Goal: Task Accomplishment & Management: Manage account settings

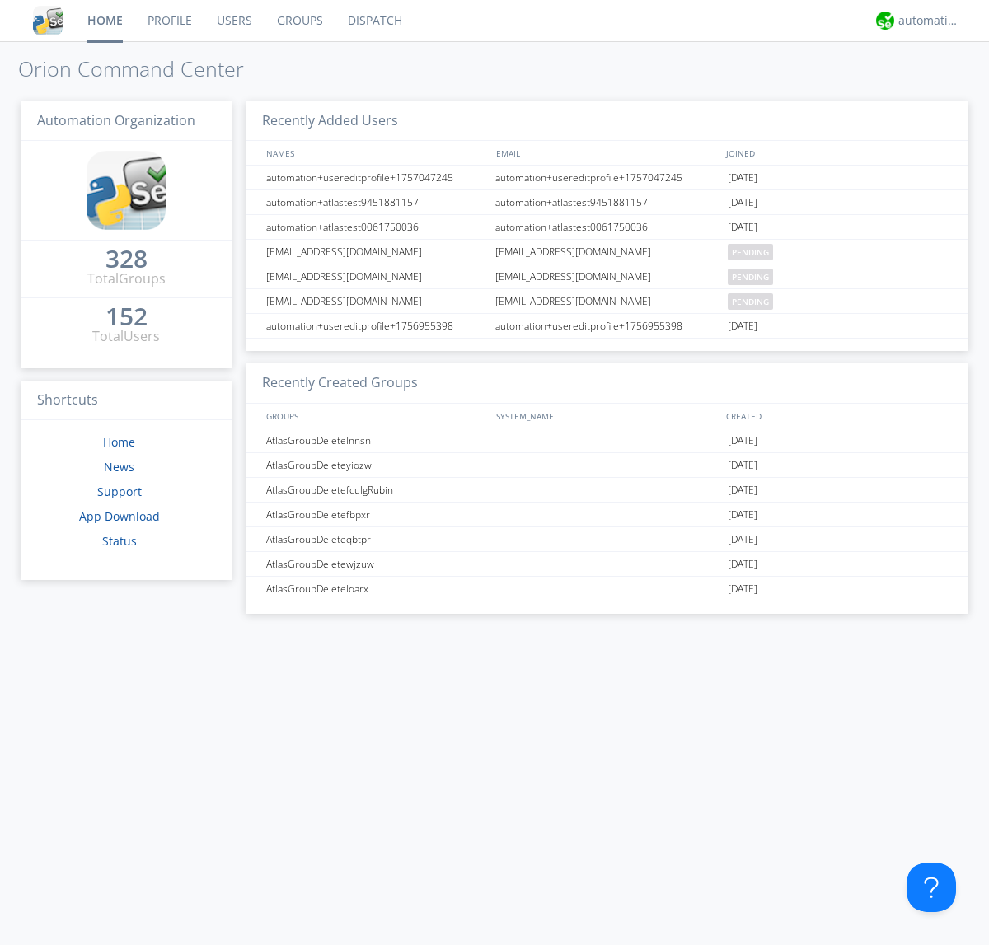
click at [298, 21] on link "Groups" at bounding box center [300, 20] width 71 height 41
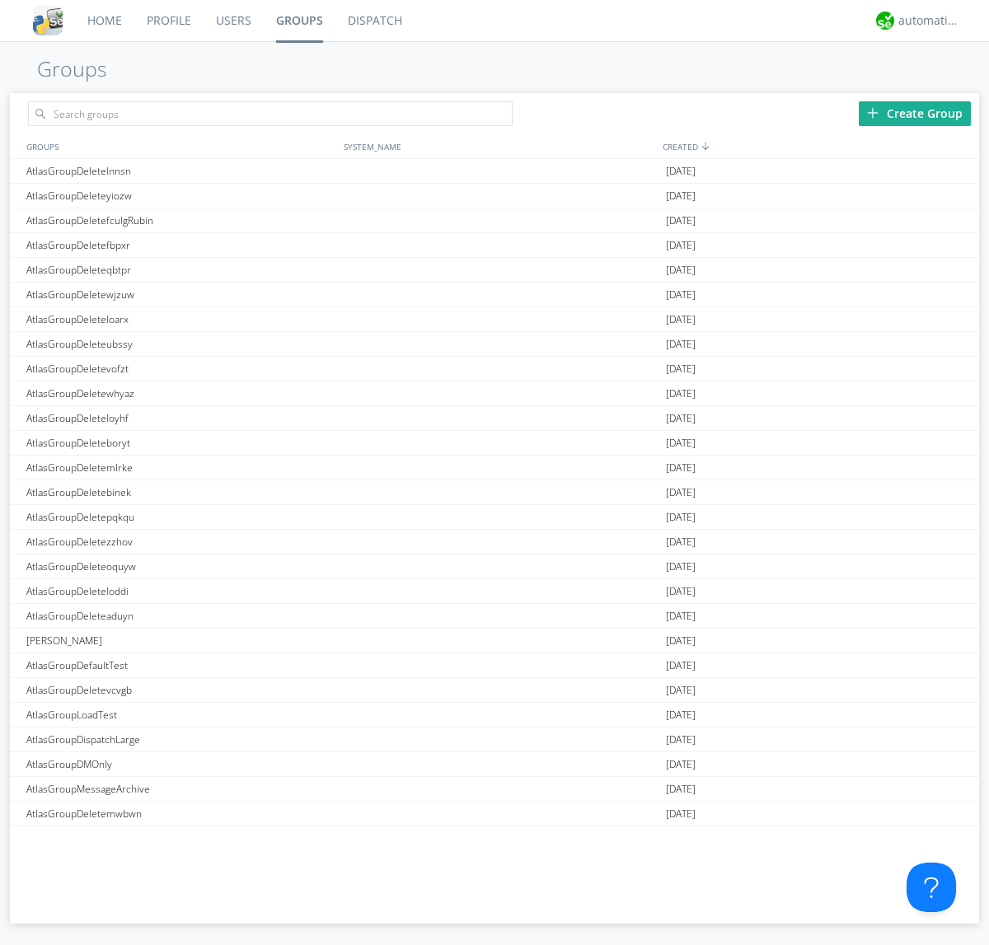
click at [298, 21] on link "Groups" at bounding box center [300, 20] width 72 height 41
click at [915, 113] on div "Create Group" at bounding box center [915, 113] width 112 height 25
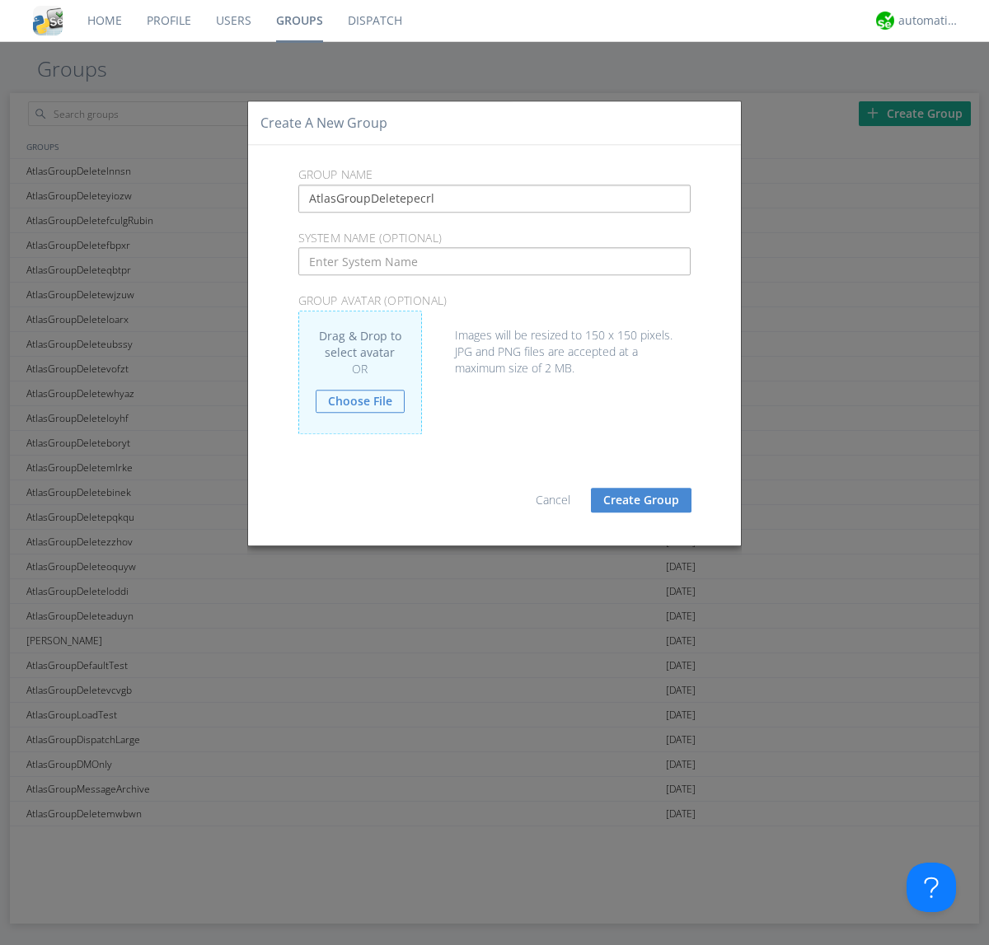
type input "AtlasGroupDeletepecrl"
click at [641, 499] on button "Create Group" at bounding box center [641, 500] width 101 height 25
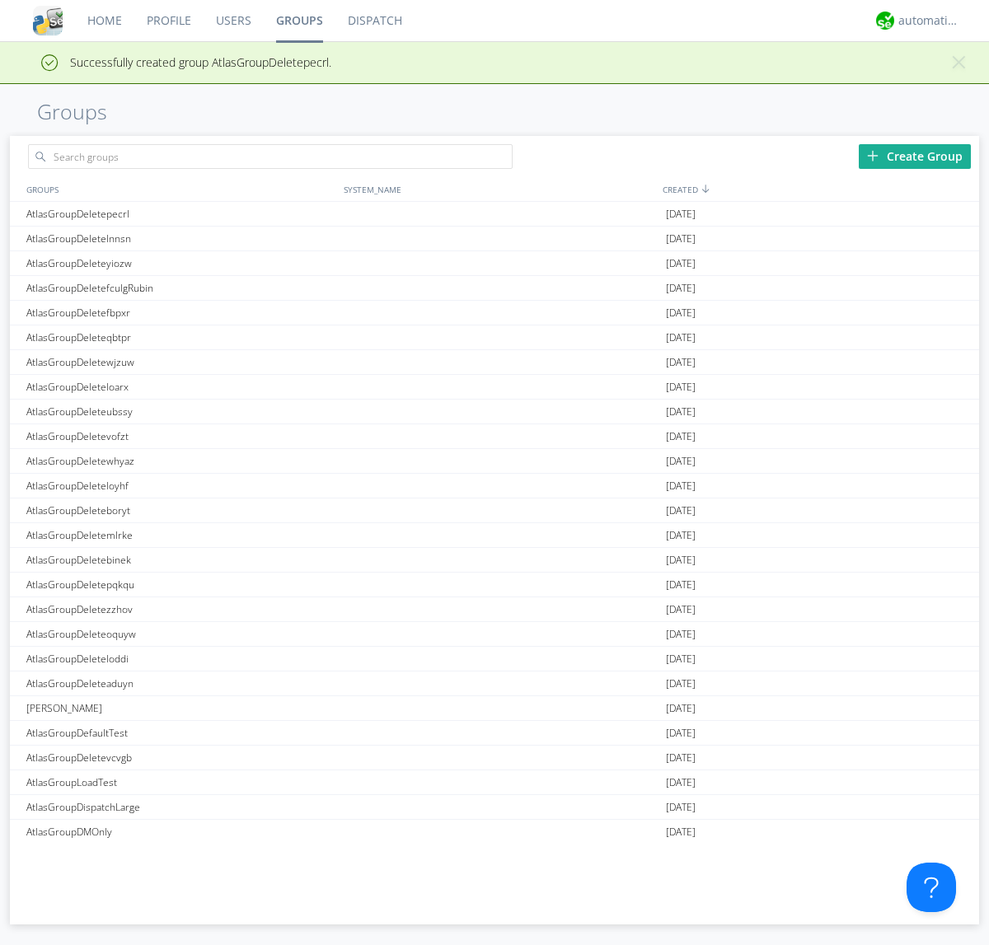
click at [298, 21] on link "Groups" at bounding box center [300, 20] width 72 height 41
type input "AtlasGroupDeletepecrl"
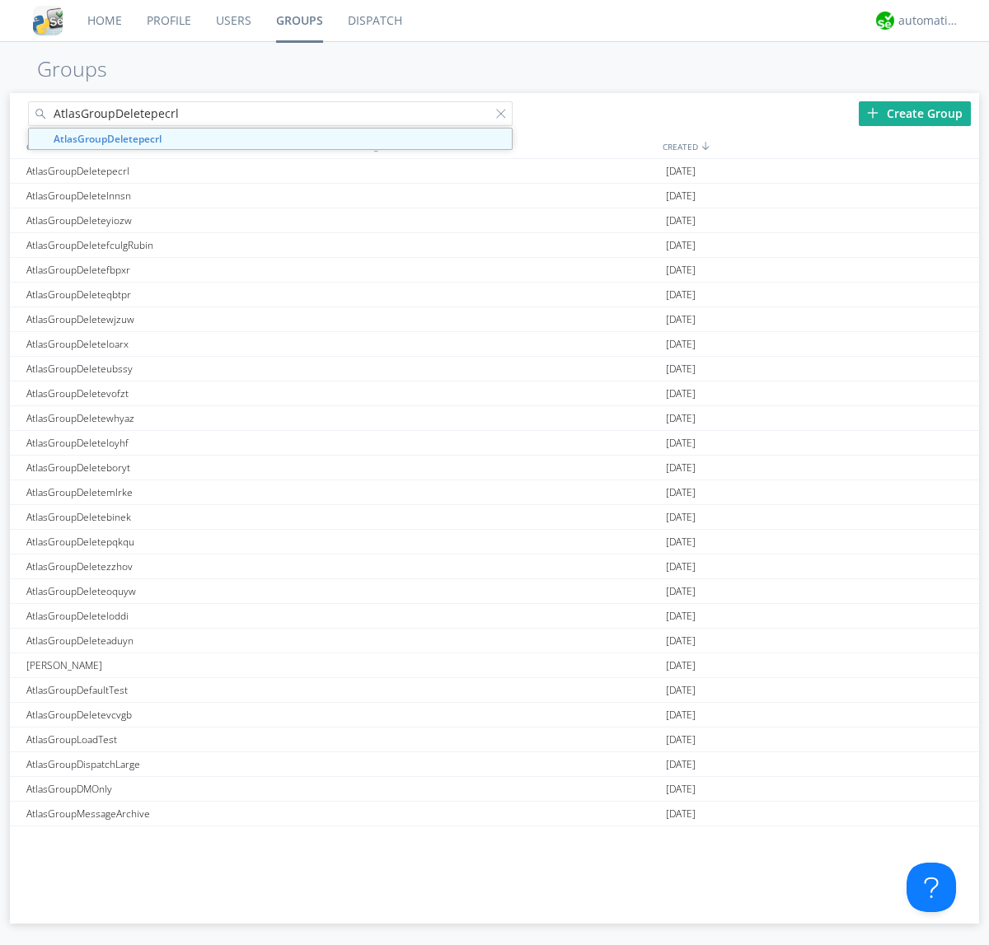
click at [232, 21] on link "Users" at bounding box center [234, 20] width 60 height 41
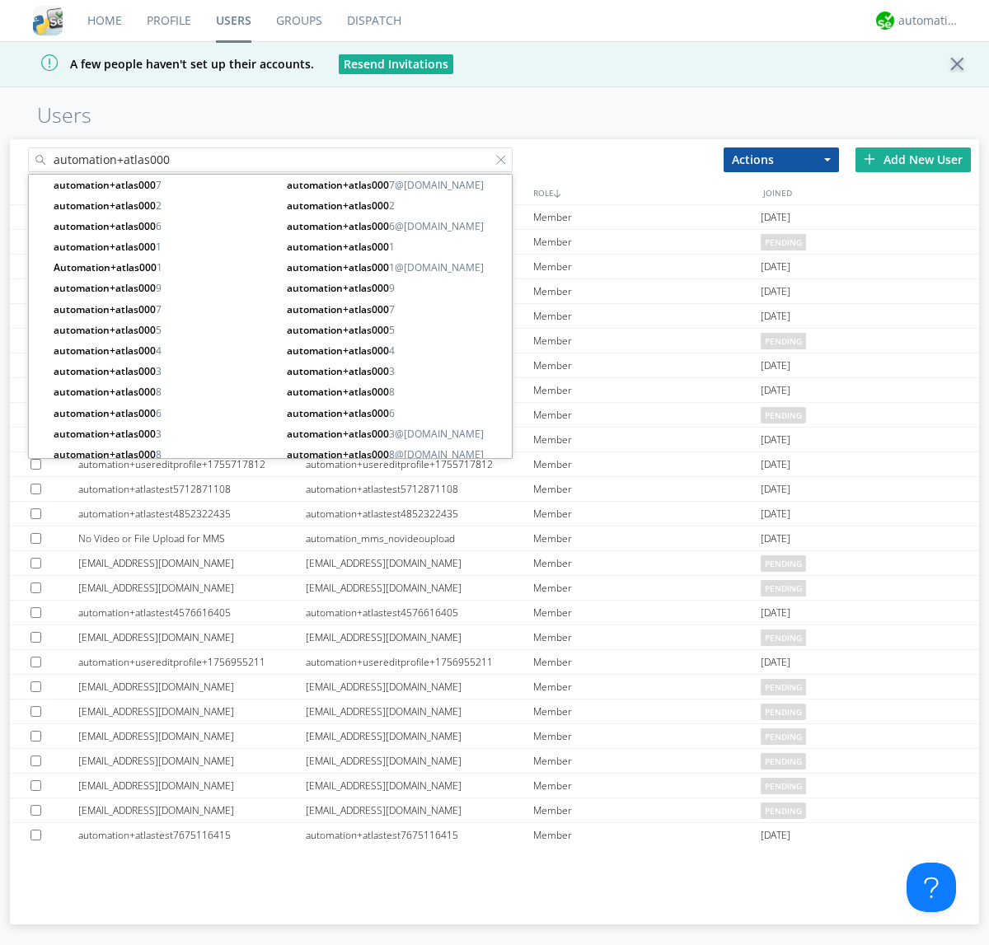
type input "automation+atlas000"
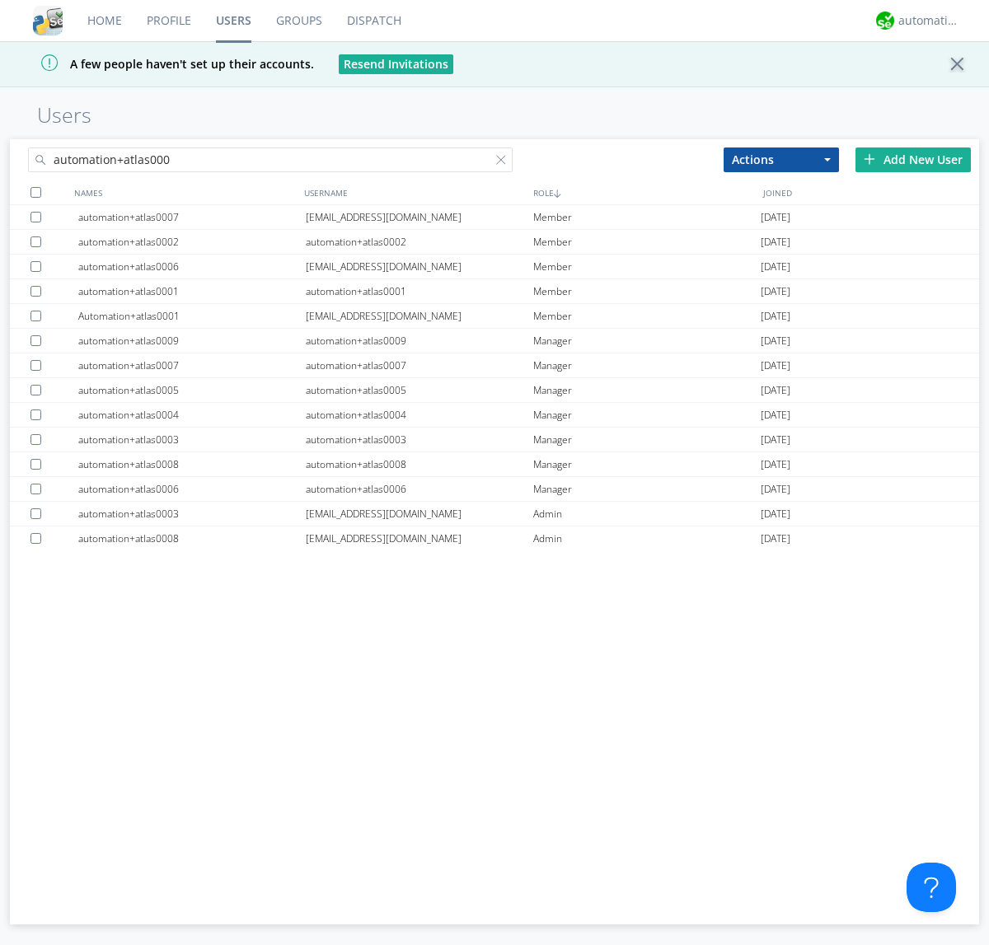
click at [35, 192] on div at bounding box center [35, 192] width 11 height 11
click at [781, 159] on button "Actions" at bounding box center [781, 160] width 115 height 25
click at [0, 0] on link "Add to Group" at bounding box center [0, 0] width 0 height 0
click at [233, 21] on link "Users" at bounding box center [234, 20] width 60 height 41
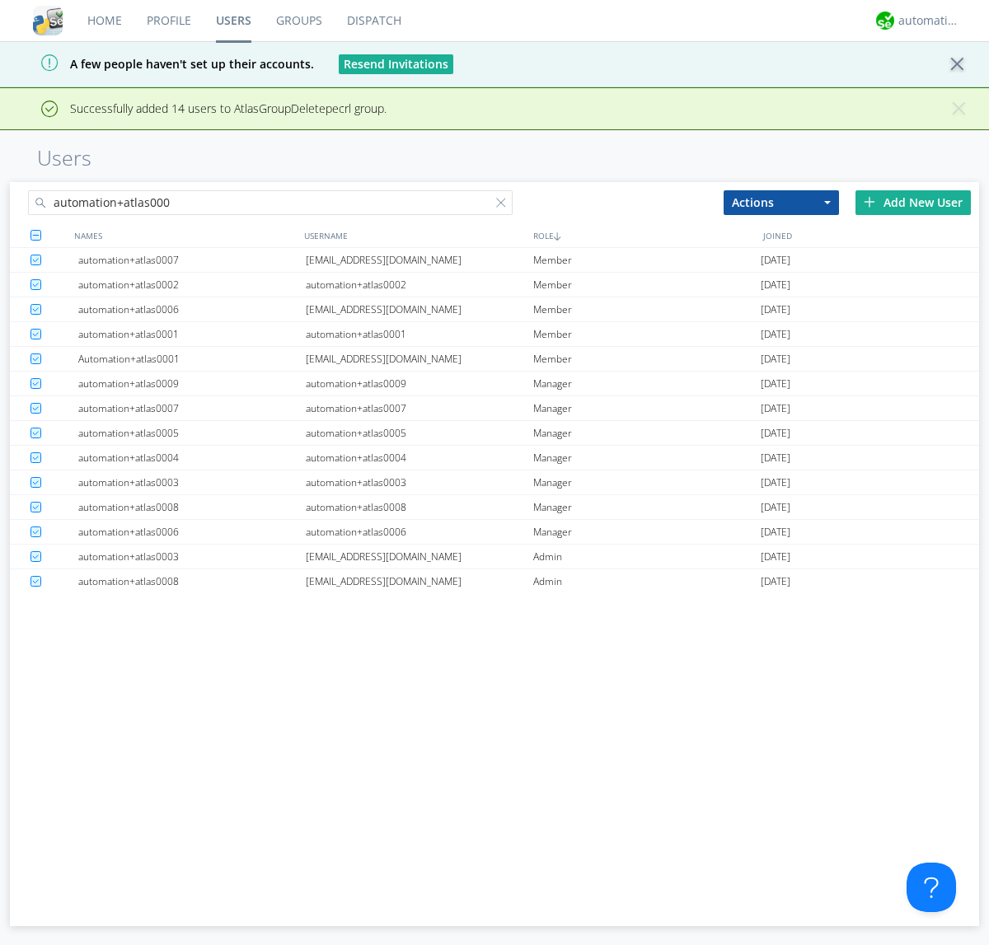
click at [504, 205] on div at bounding box center [504, 206] width 16 height 16
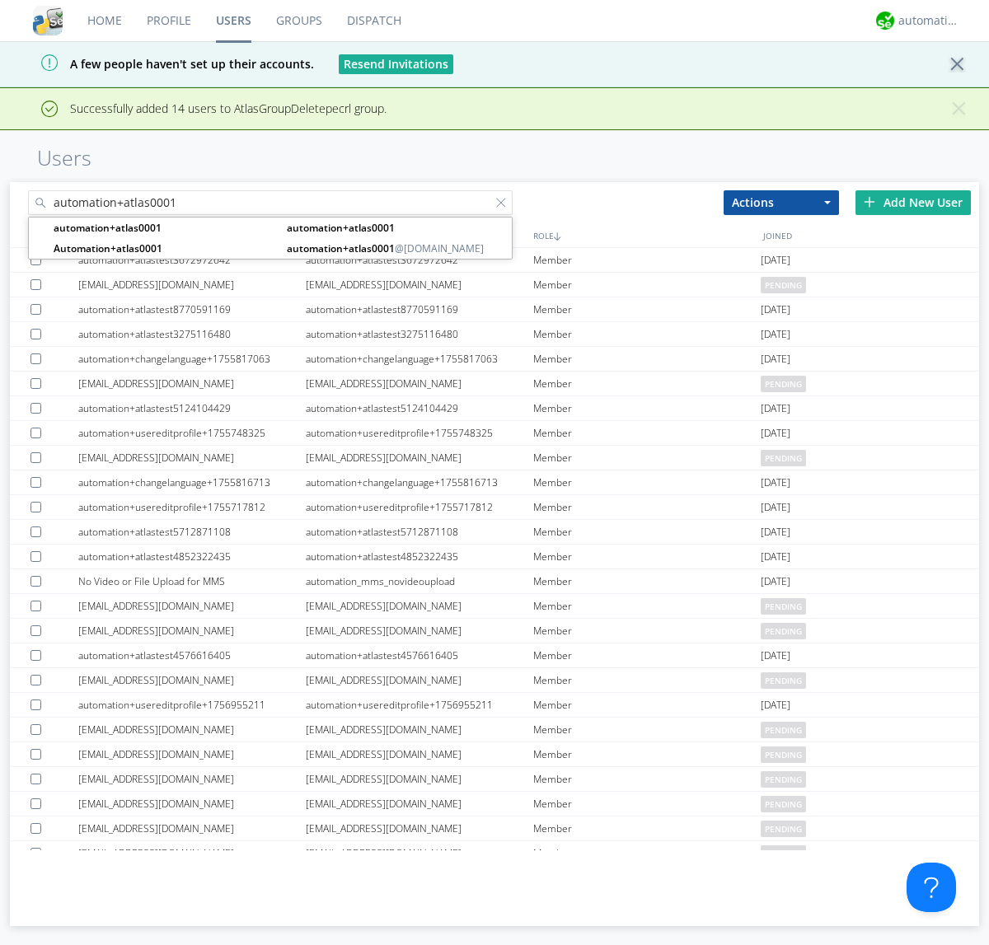
type input "automation+atlas0001"
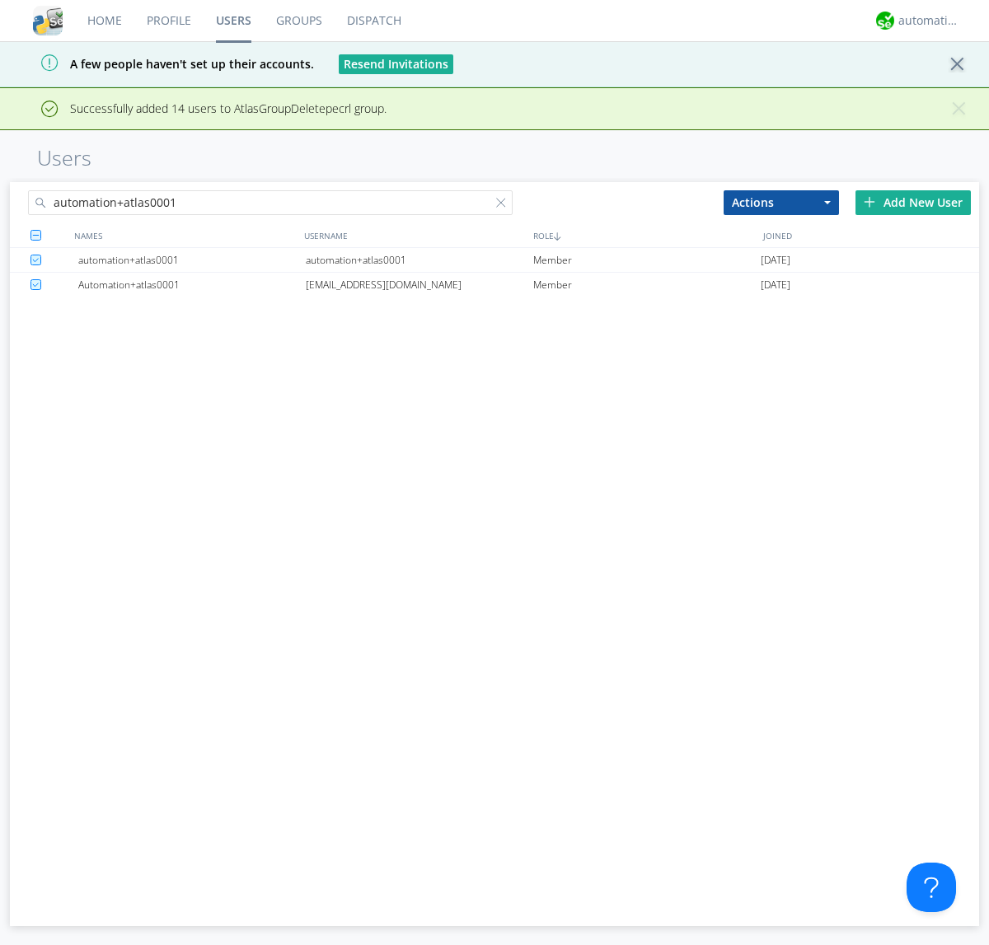
click at [419, 260] on div "automation+atlas0001" at bounding box center [419, 260] width 227 height 24
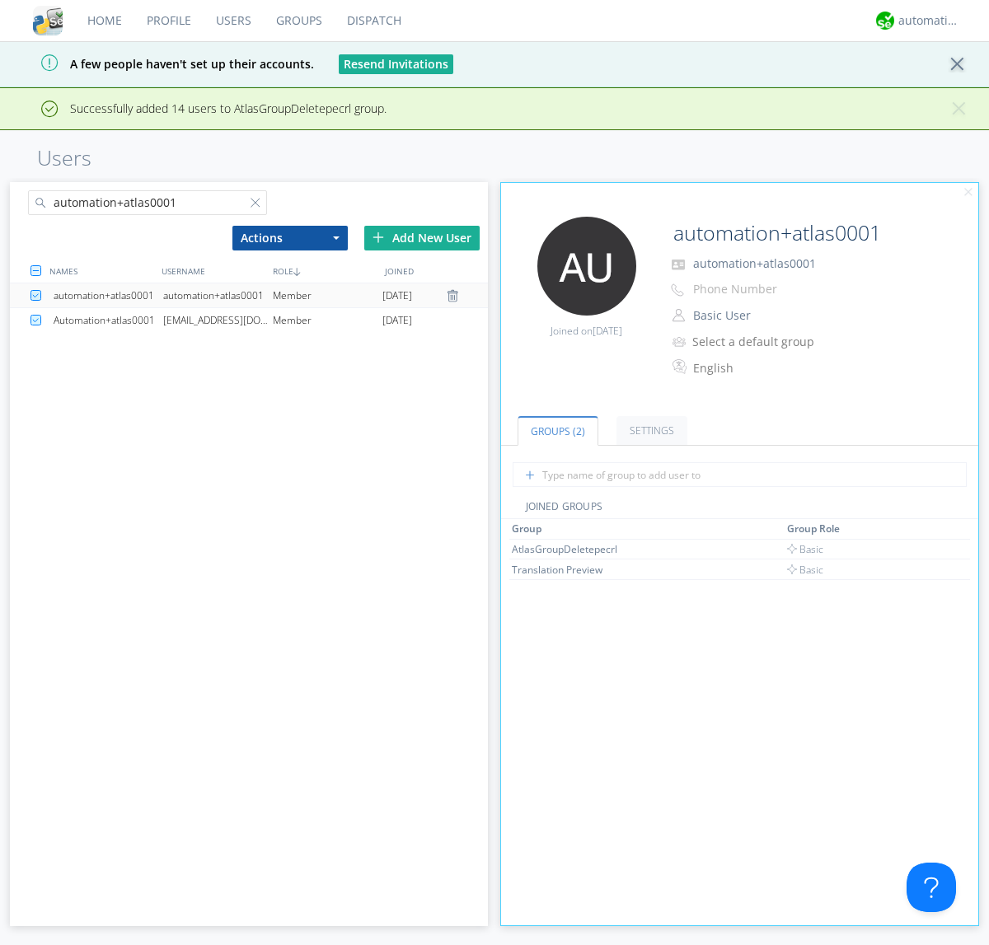
click at [298, 21] on link "Groups" at bounding box center [299, 20] width 71 height 41
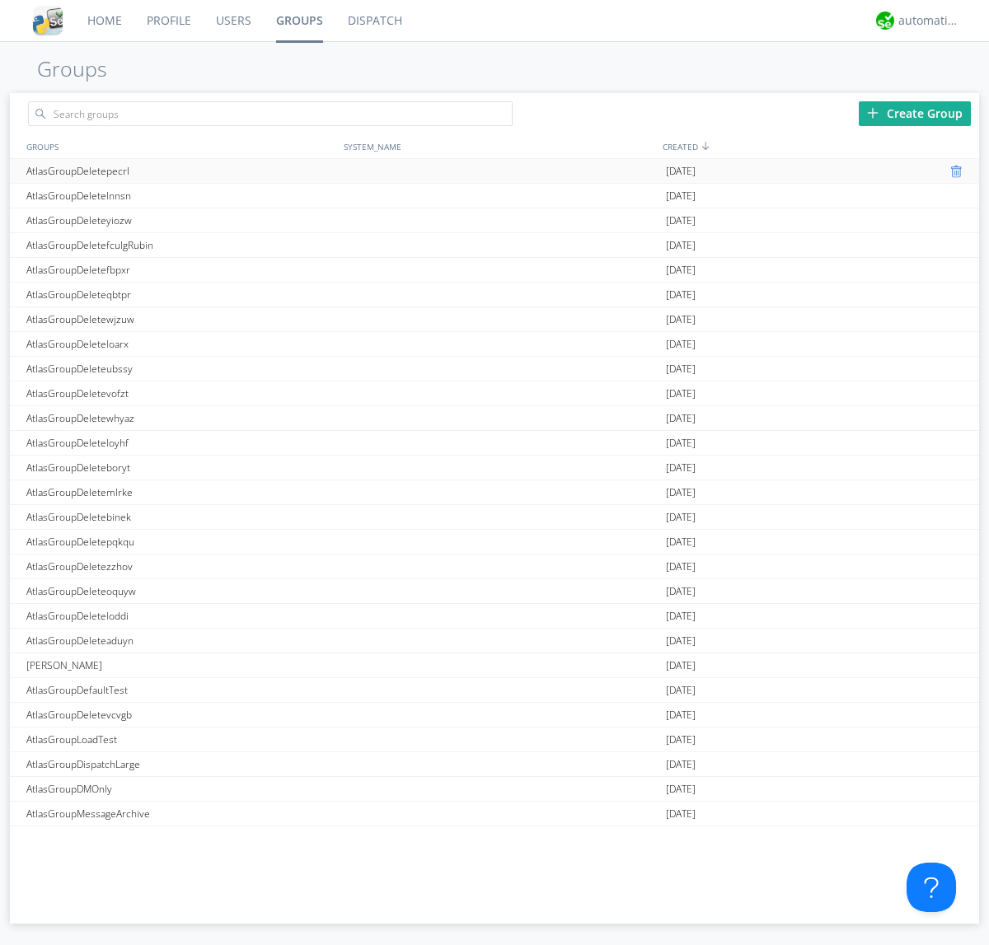
click at [951, 171] on div at bounding box center [958, 171] width 16 height 13
